Goal: Task Accomplishment & Management: Use online tool/utility

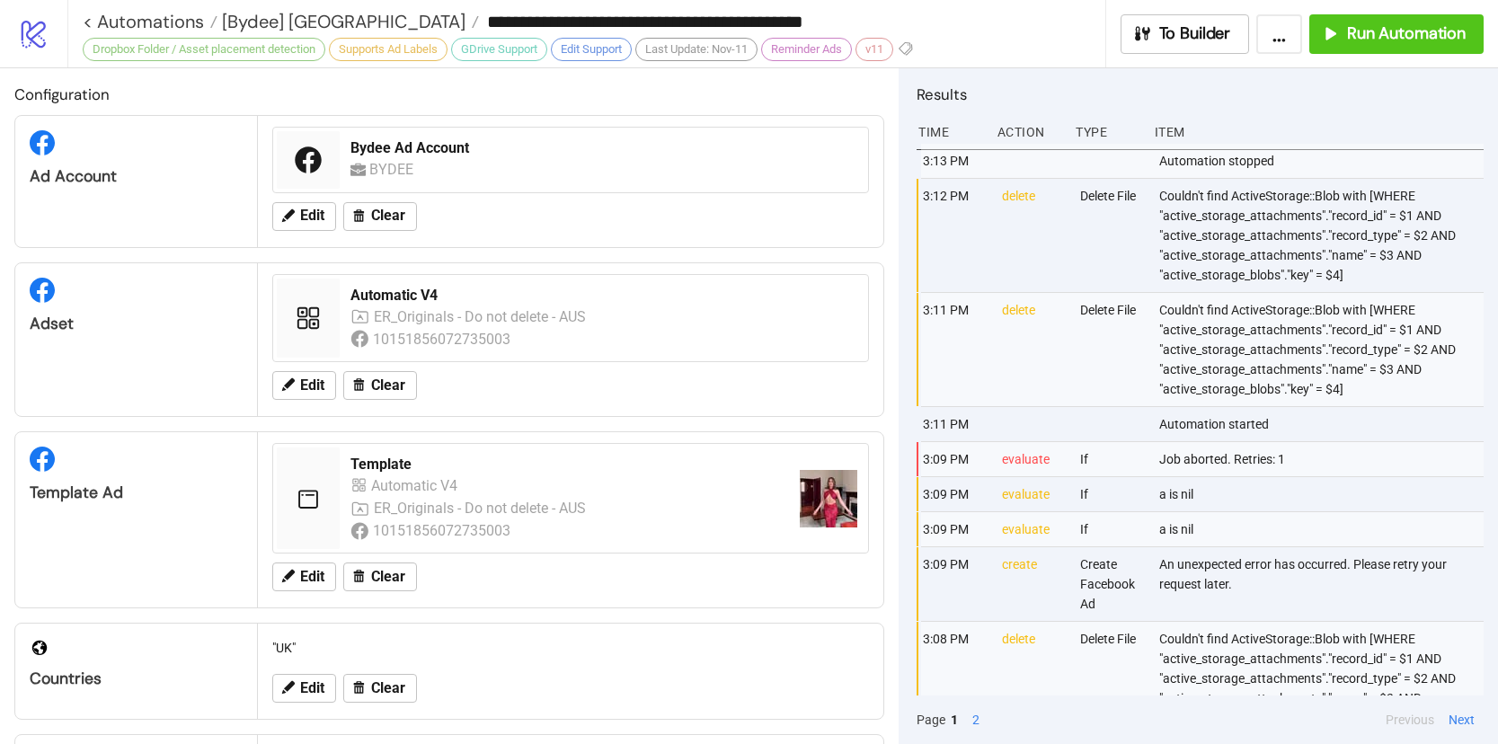
scroll to position [594, 0]
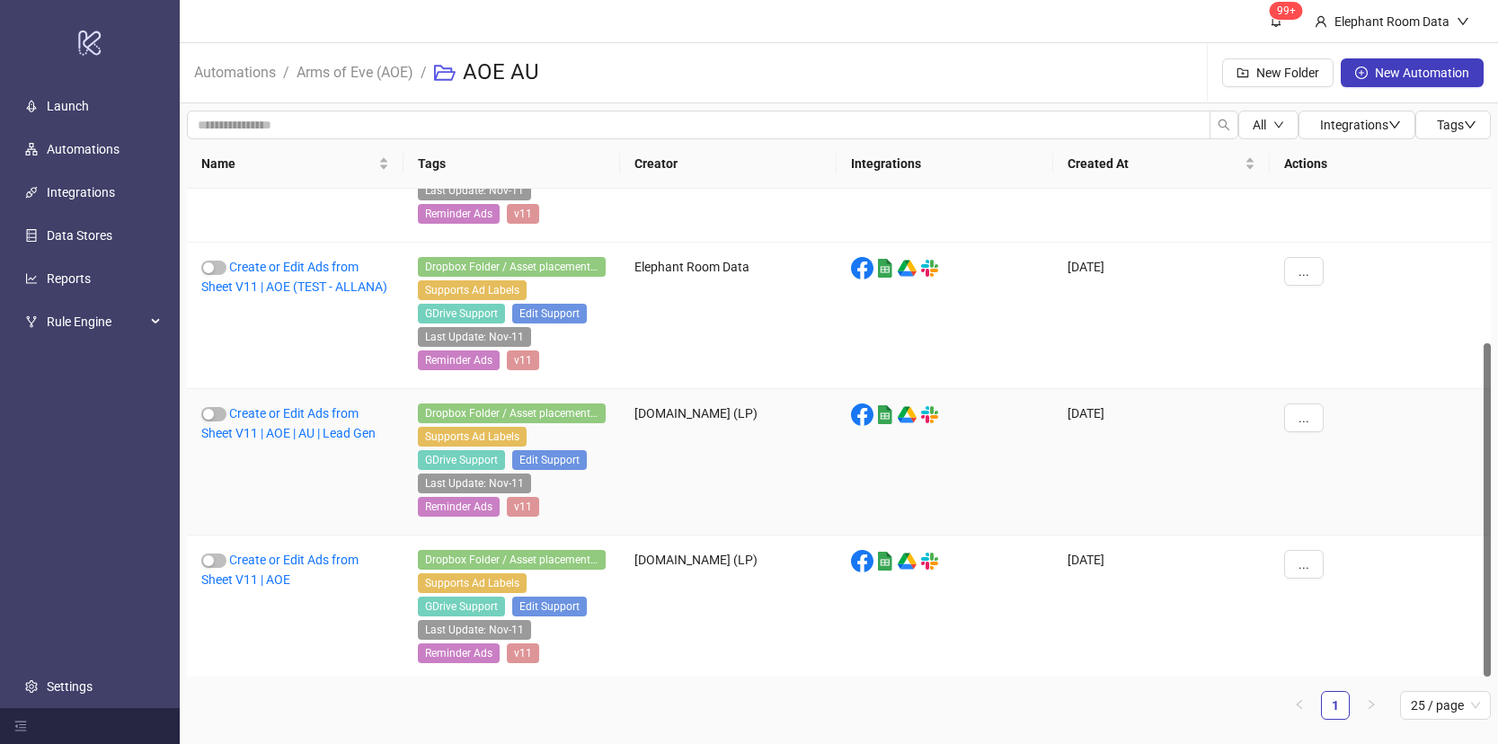
scroll to position [226, 0]
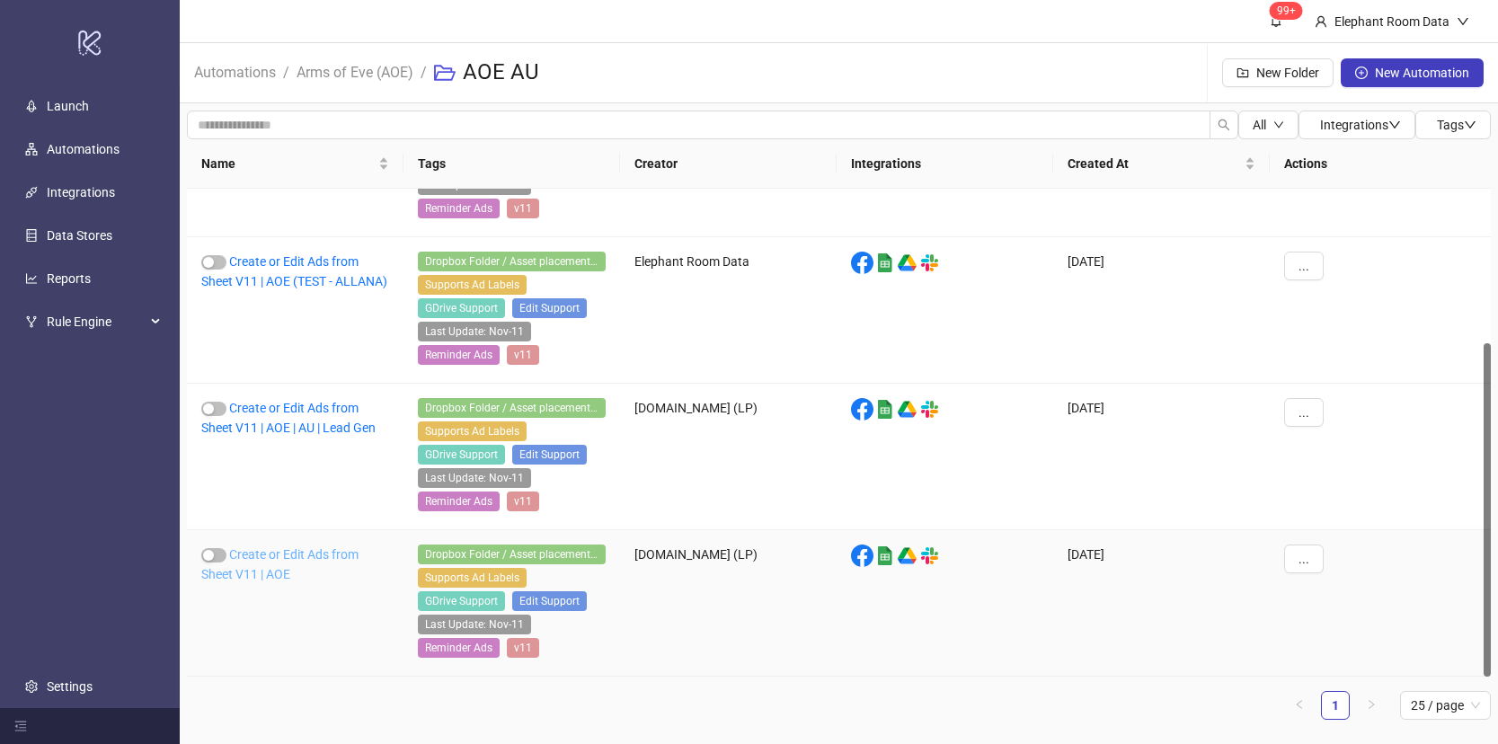
click at [338, 549] on link "Create or Edit Ads from Sheet V11 | AOE" at bounding box center [279, 564] width 157 height 34
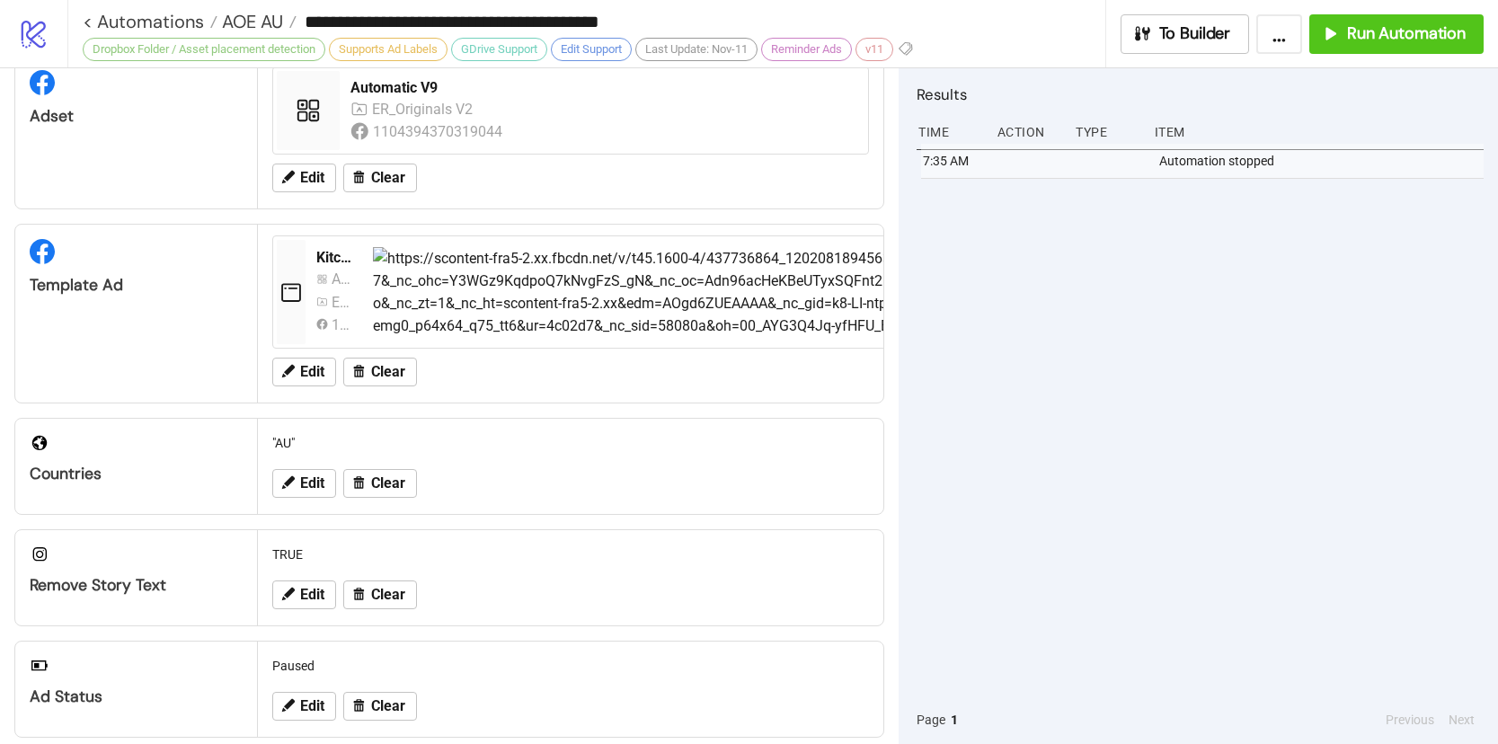
scroll to position [24, 0]
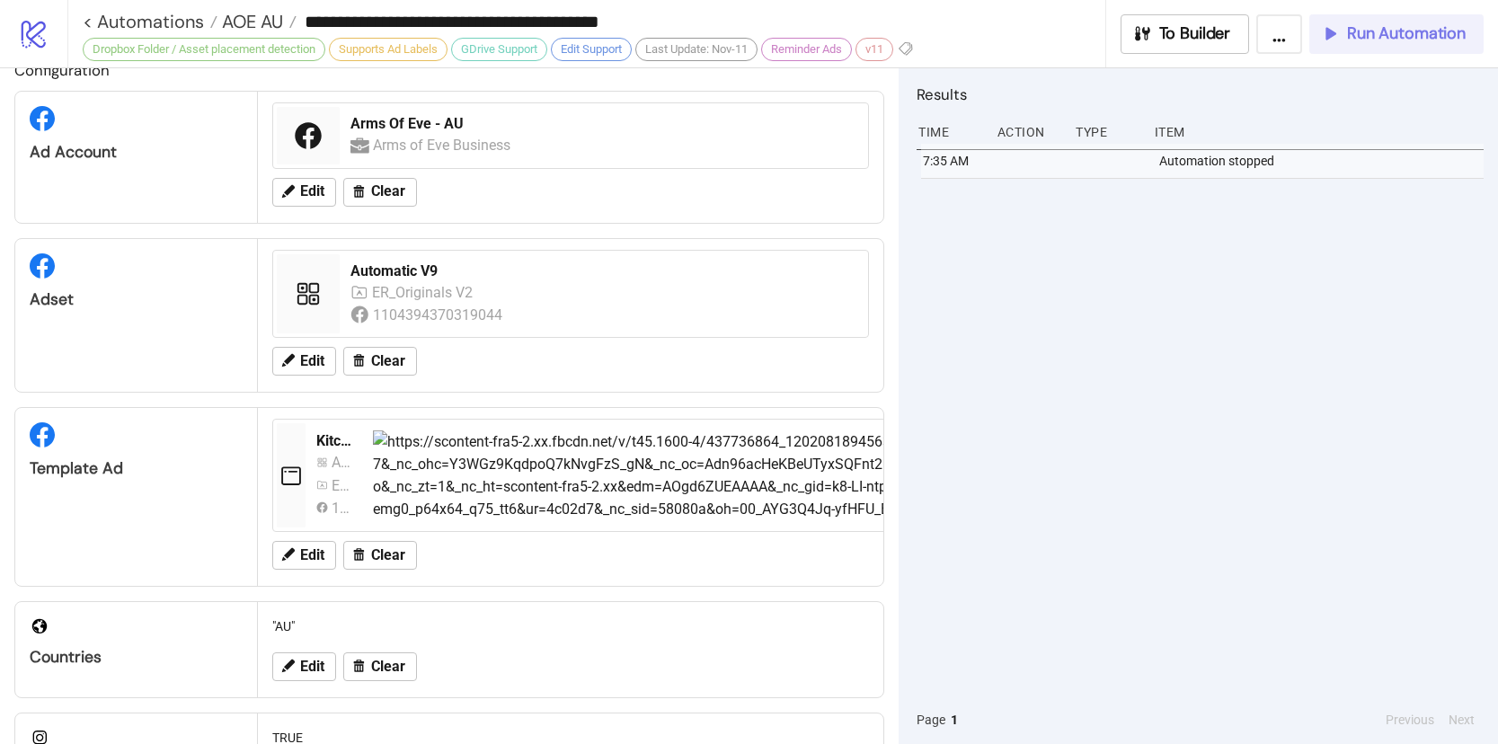
click at [1341, 41] on div "Run Automation" at bounding box center [1393, 33] width 146 height 21
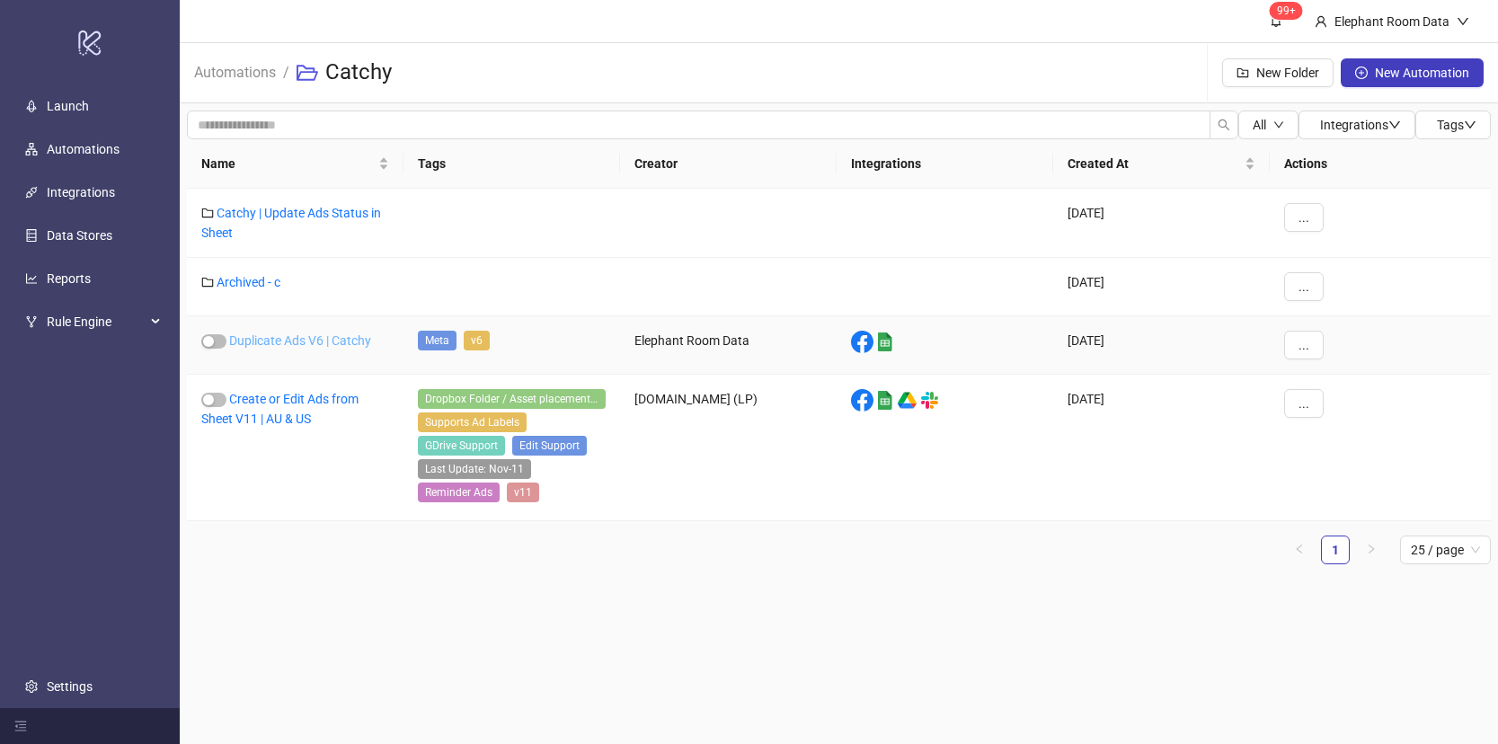
click at [296, 341] on link "Duplicate Ads V6 | Catchy" at bounding box center [300, 340] width 142 height 14
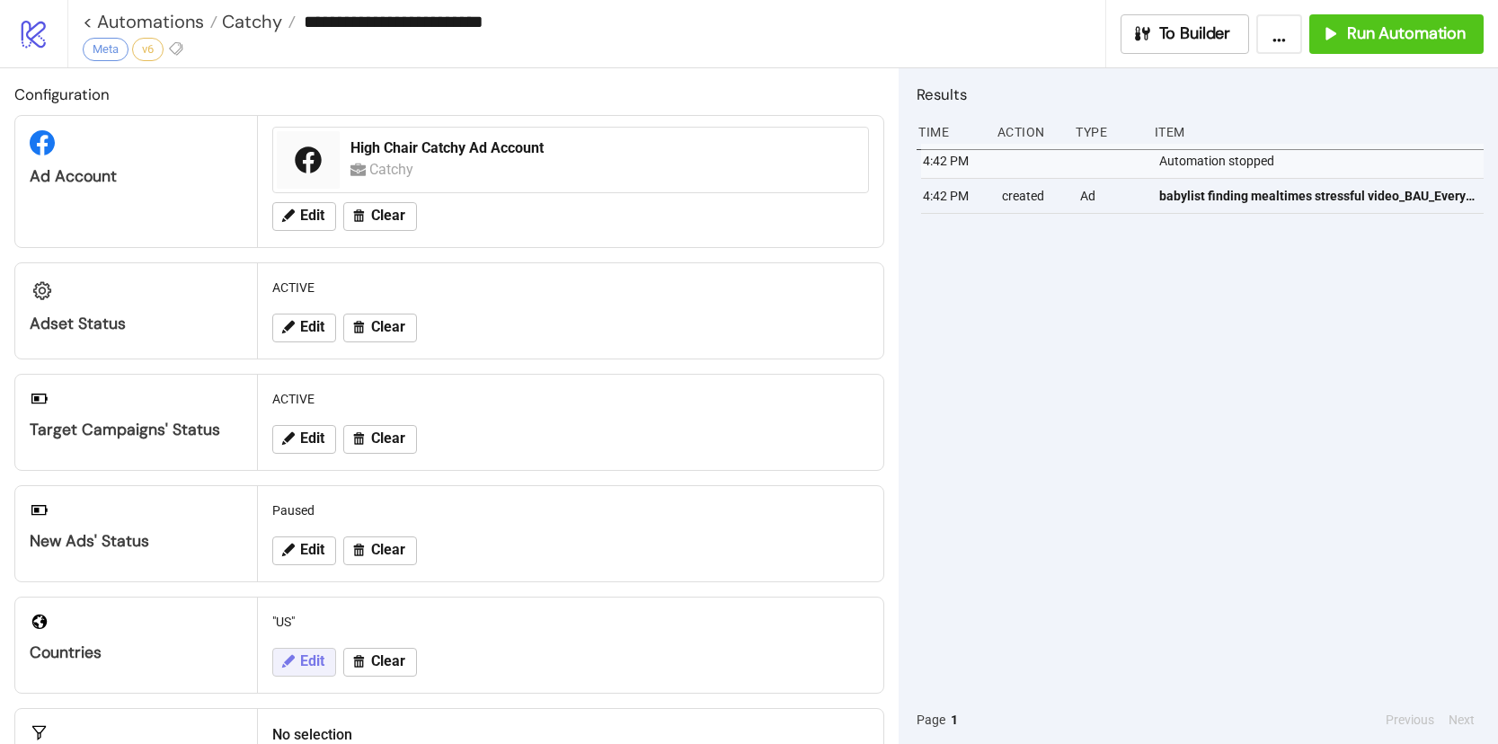
click at [300, 669] on span "Edit" at bounding box center [312, 661] width 24 height 16
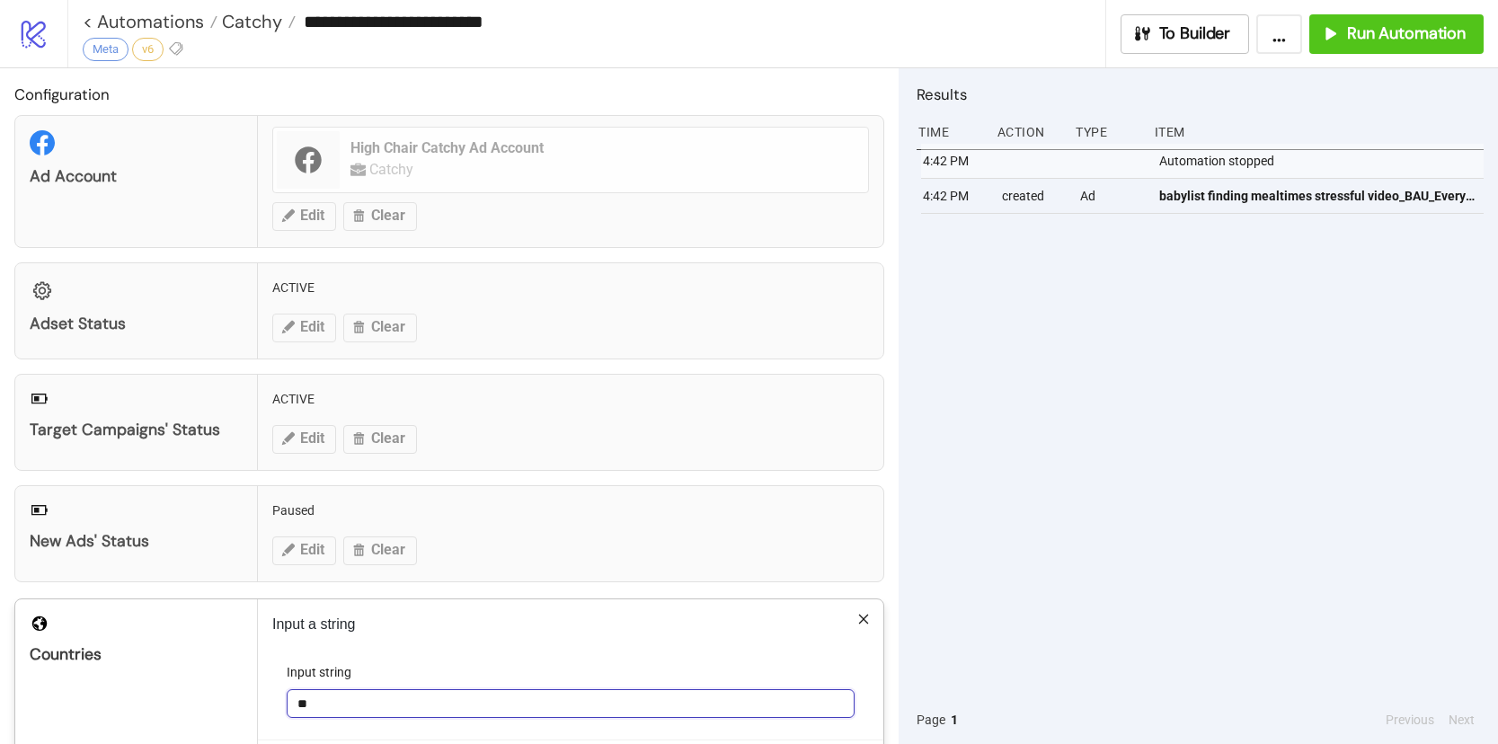
drag, startPoint x: 314, startPoint y: 699, endPoint x: 275, endPoint y: 691, distance: 40.3
click at [275, 691] on form "Input string **" at bounding box center [570, 700] width 597 height 77
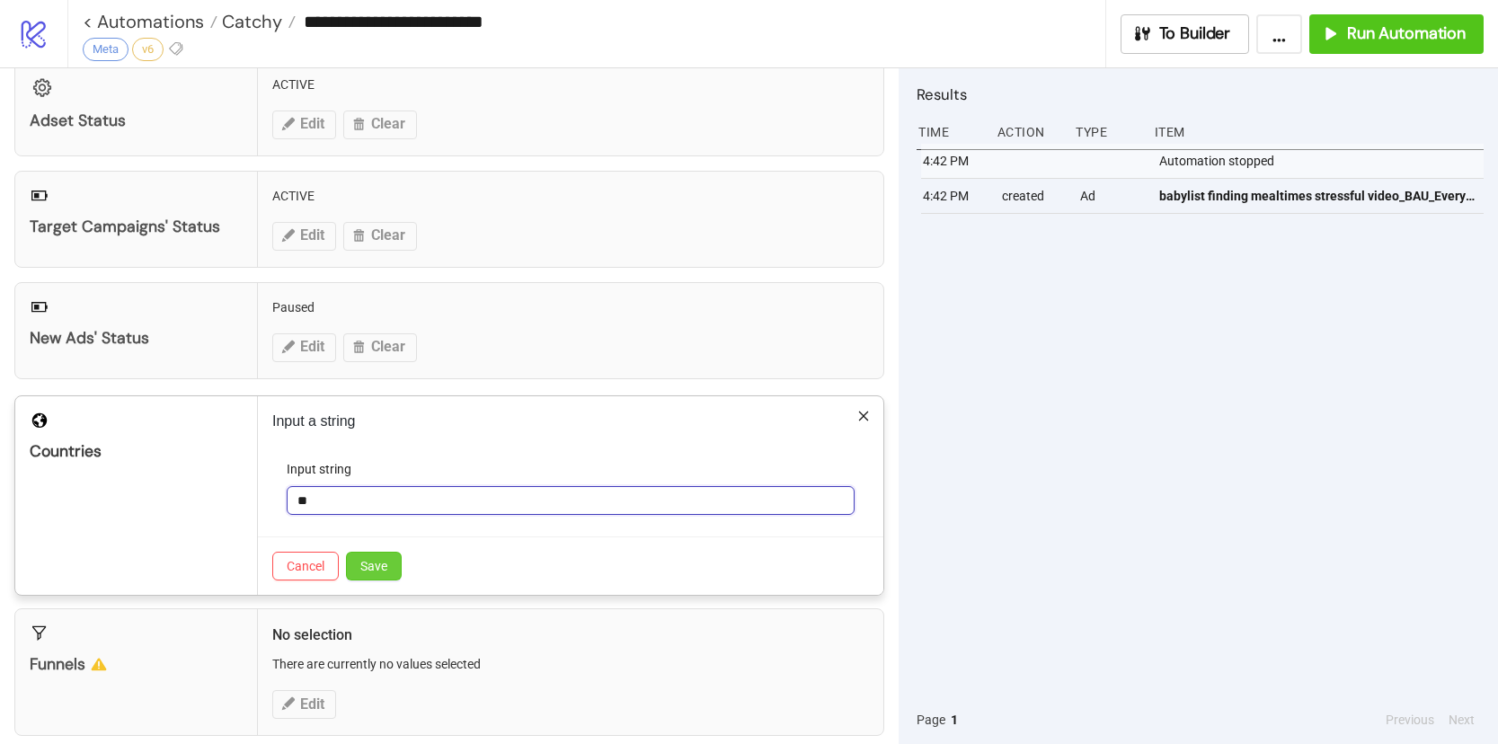
type input "**"
click at [376, 568] on span "Save" at bounding box center [373, 566] width 27 height 14
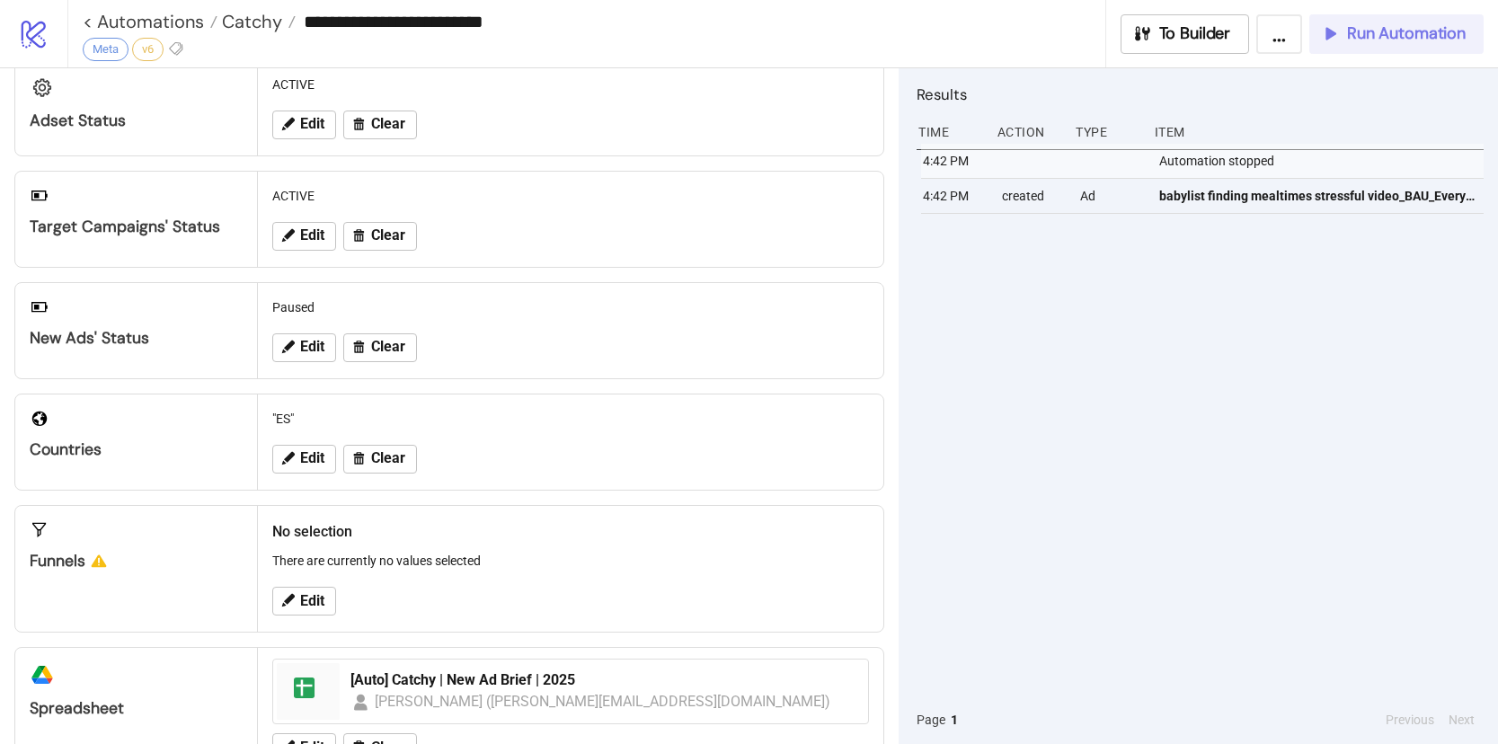
click at [1382, 37] on span "Run Automation" at bounding box center [1406, 33] width 119 height 21
